Goal: Find specific fact: Find specific fact

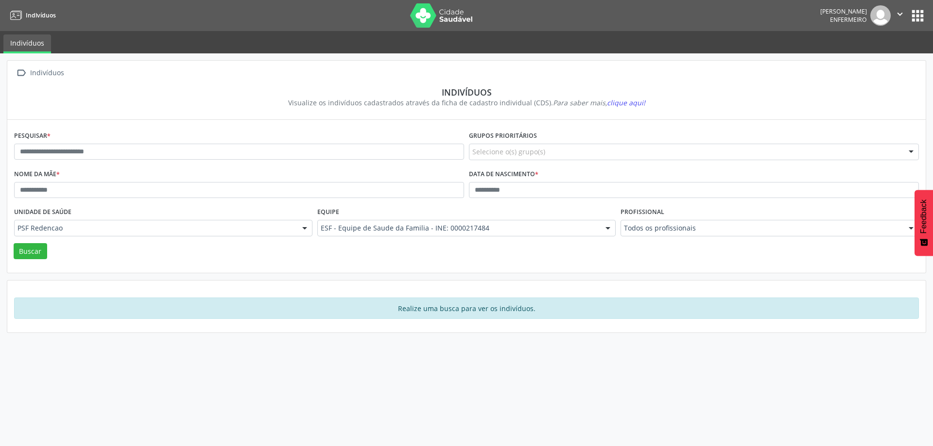
click at [915, 10] on button "apps" at bounding box center [917, 15] width 17 height 17
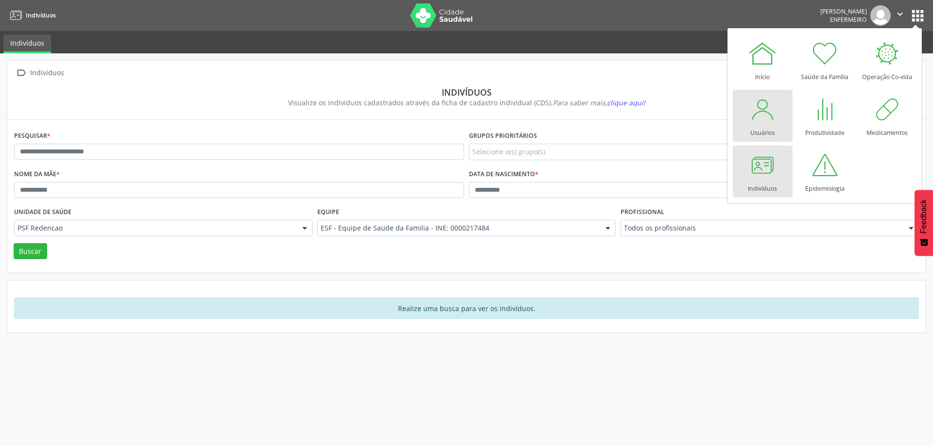
click at [771, 114] on div at bounding box center [762, 109] width 29 height 29
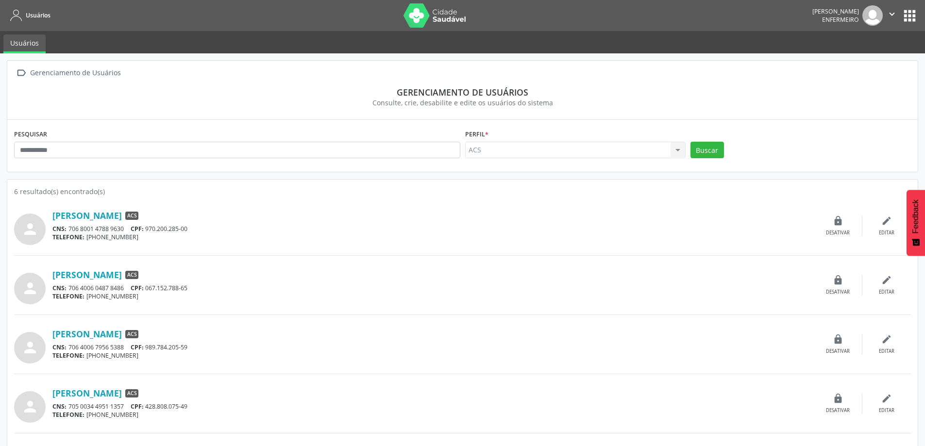
drag, startPoint x: 149, startPoint y: 228, endPoint x: 195, endPoint y: 229, distance: 45.7
click at [195, 229] on div "CNS: 706 8001 4788 9630 CPF: 970.200.285-00" at bounding box center [433, 229] width 762 height 8
copy div "970.200.285-00"
